Goal: Check status: Check status

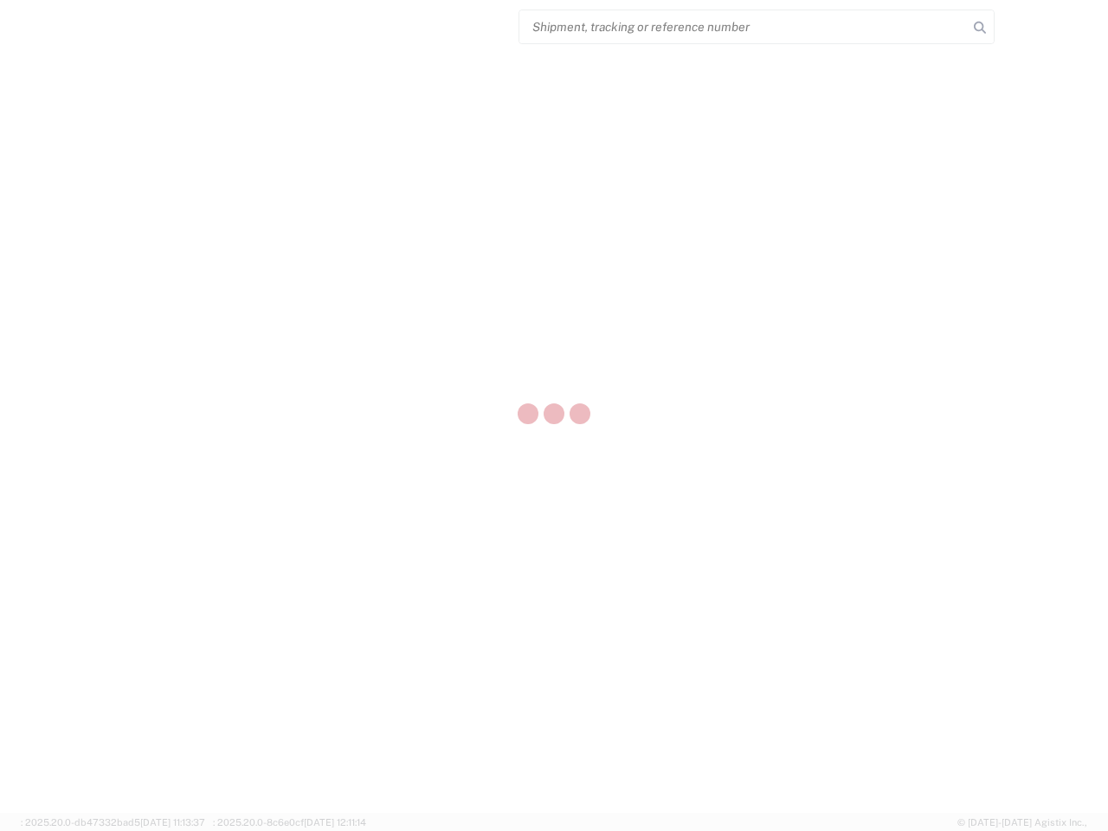
select select "US"
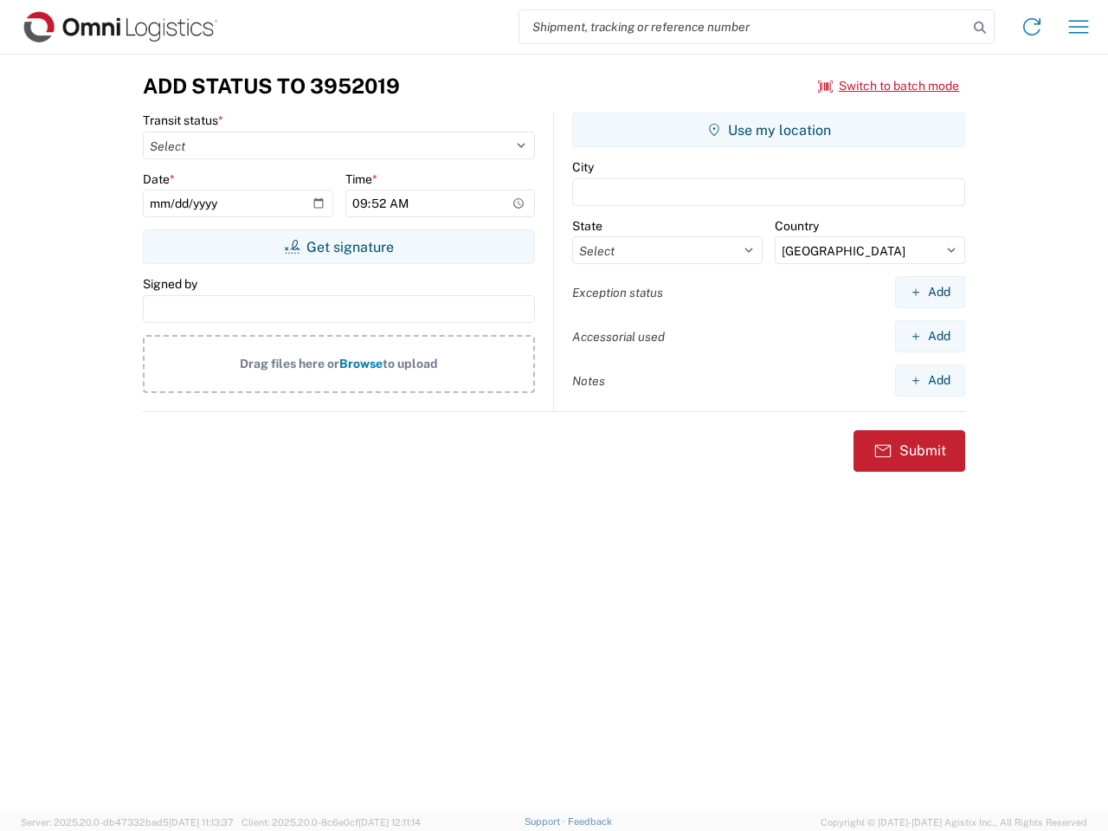
click at [744, 27] on input "search" at bounding box center [743, 26] width 448 height 33
click at [980, 28] on icon at bounding box center [980, 28] width 24 height 24
click at [1032, 27] on icon at bounding box center [1032, 27] width 28 height 28
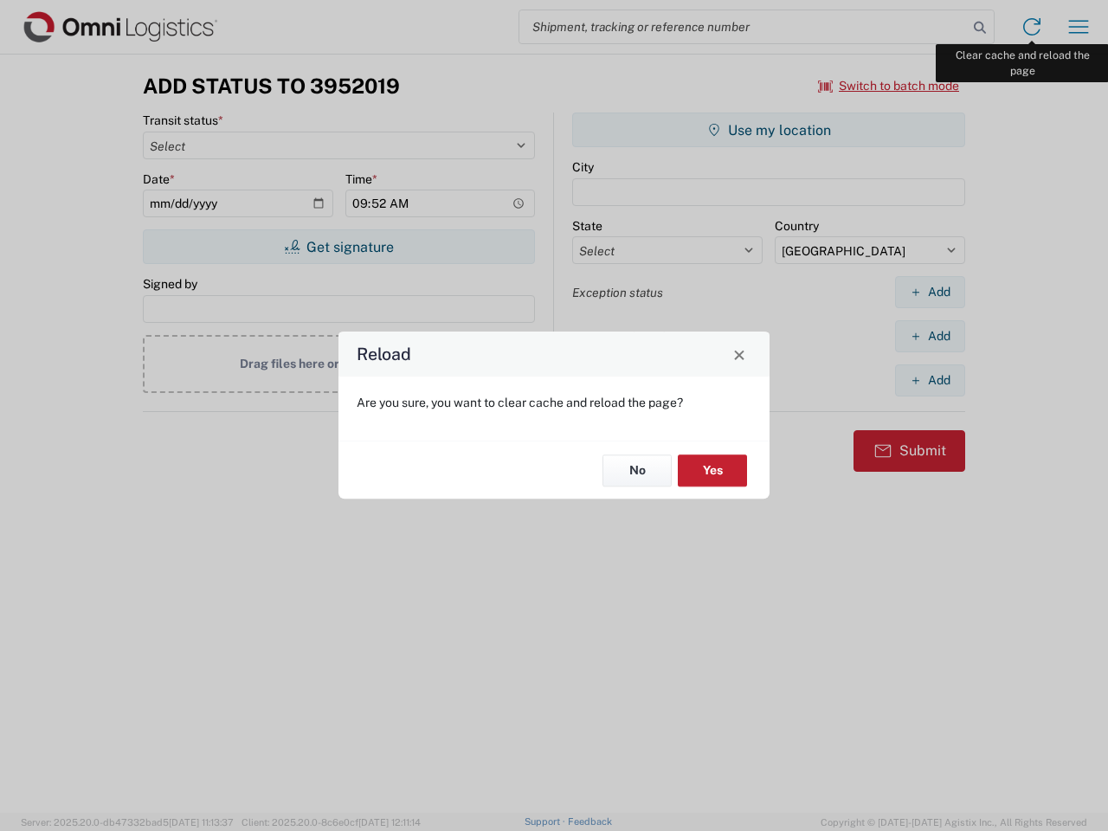
click at [1078, 27] on div "Reload Are you sure, you want to clear cache and reload the page? No Yes" at bounding box center [554, 415] width 1108 height 831
click at [889, 86] on div "Reload Are you sure, you want to clear cache and reload the page? No Yes" at bounding box center [554, 415] width 1108 height 831
click at [338, 247] on div "Reload Are you sure, you want to clear cache and reload the page? No Yes" at bounding box center [554, 415] width 1108 height 831
click at [769, 130] on div "Reload Are you sure, you want to clear cache and reload the page? No Yes" at bounding box center [554, 415] width 1108 height 831
click at [930, 292] on div "Reload Are you sure, you want to clear cache and reload the page? No Yes" at bounding box center [554, 415] width 1108 height 831
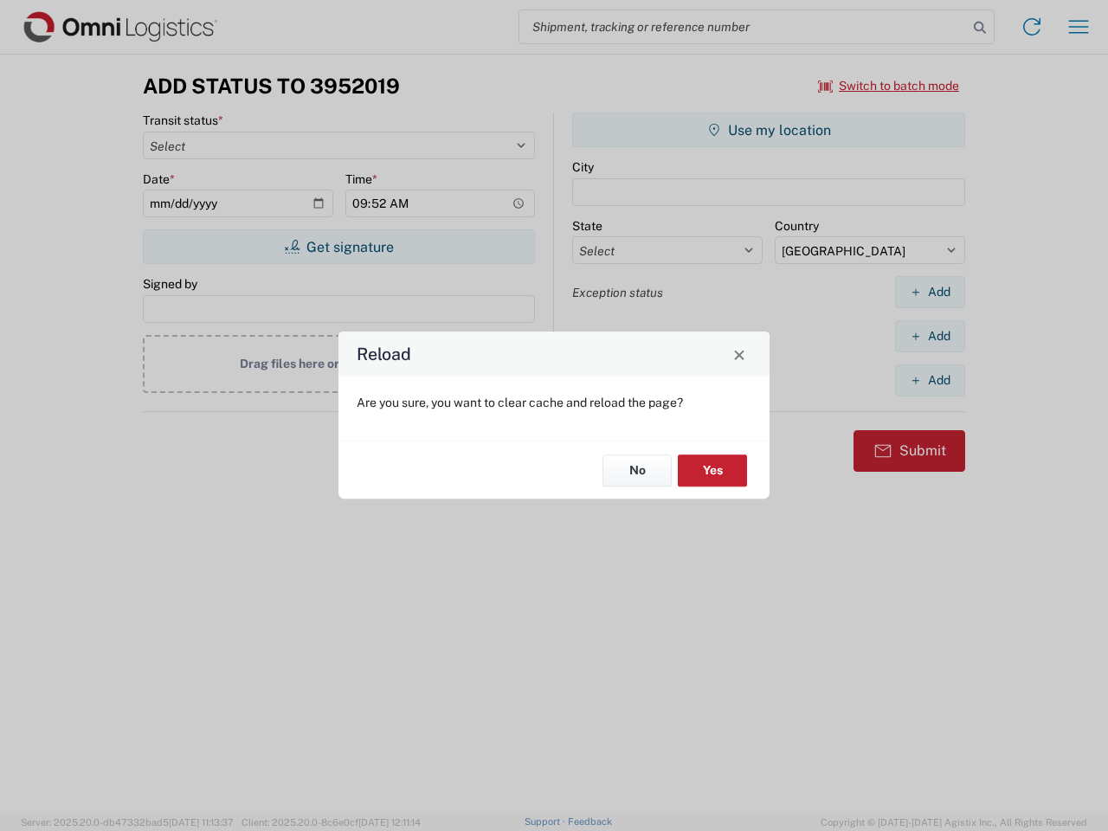
click at [930, 336] on div "Reload Are you sure, you want to clear cache and reload the page? No Yes" at bounding box center [554, 415] width 1108 height 831
click at [930, 380] on div "Reload Are you sure, you want to clear cache and reload the page? No Yes" at bounding box center [554, 415] width 1108 height 831
